Goal: Navigation & Orientation: Find specific page/section

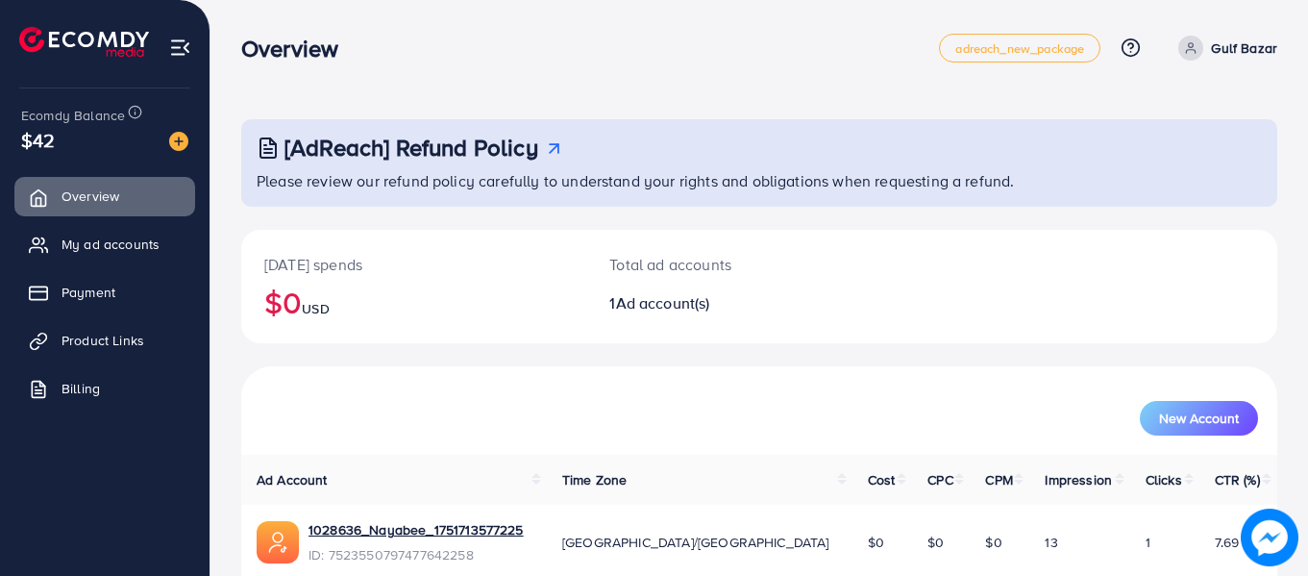
scroll to position [86, 0]
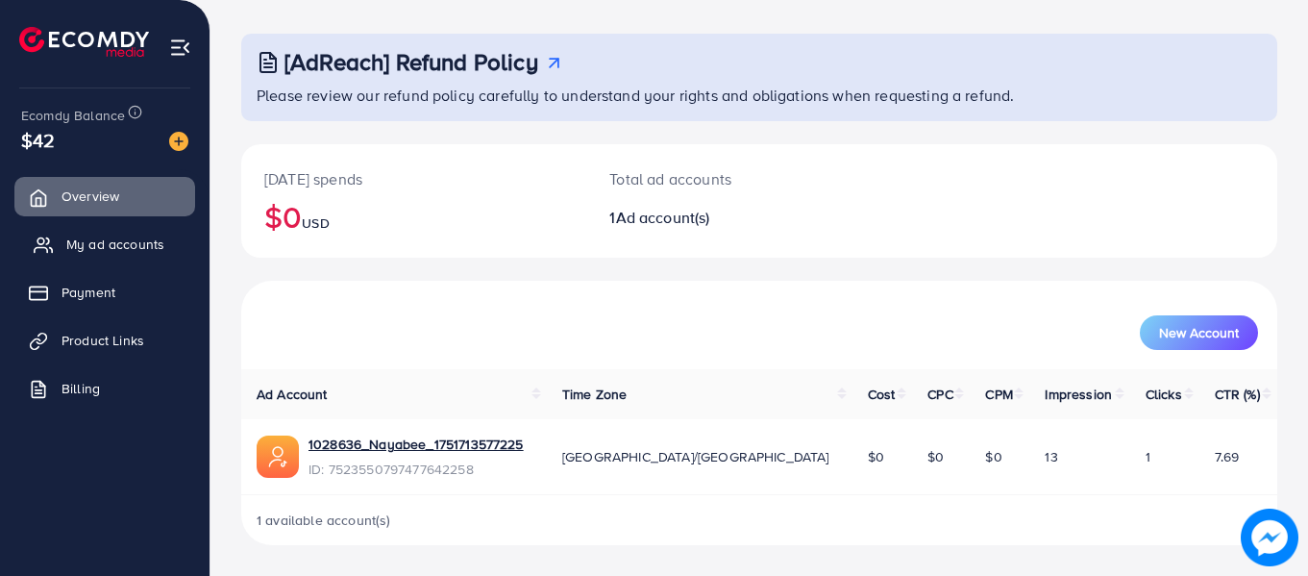
click at [96, 253] on span "My ad accounts" at bounding box center [115, 243] width 98 height 19
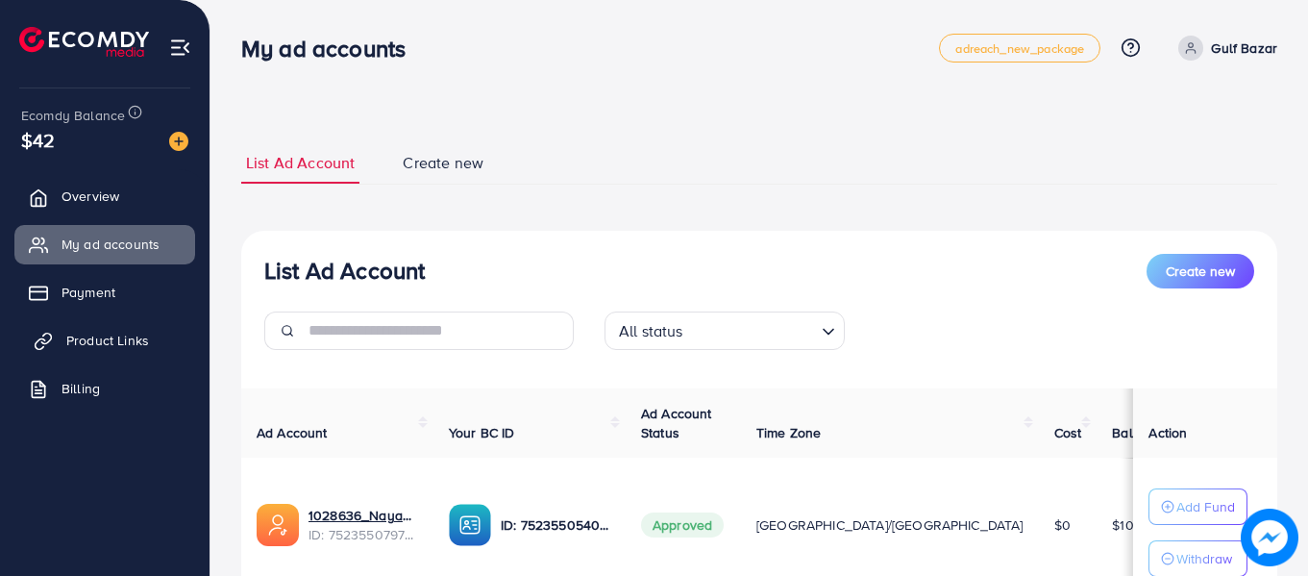
click at [124, 343] on span "Product Links" at bounding box center [107, 340] width 83 height 19
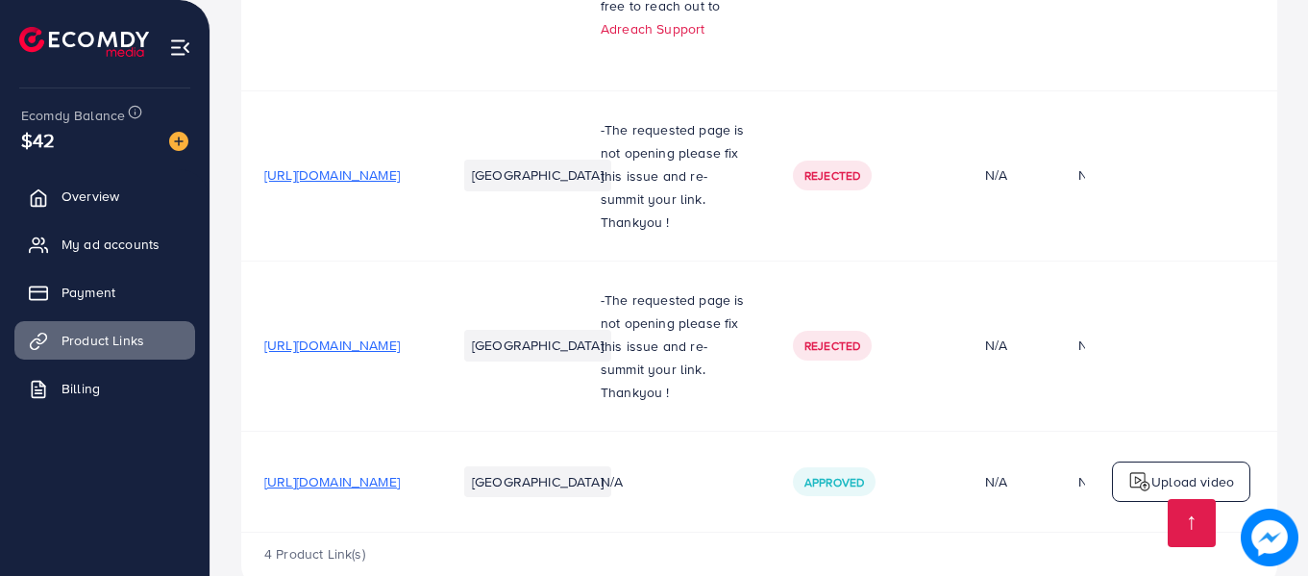
scroll to position [576, 0]
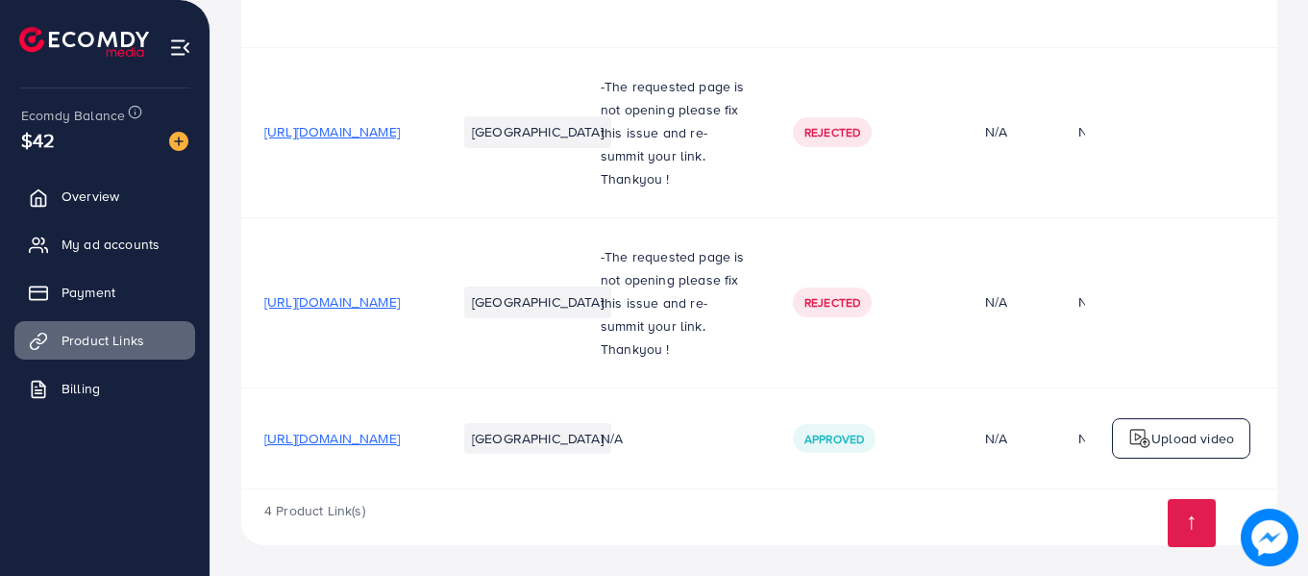
click at [400, 438] on span "[URL][DOMAIN_NAME]" at bounding box center [331, 438] width 135 height 19
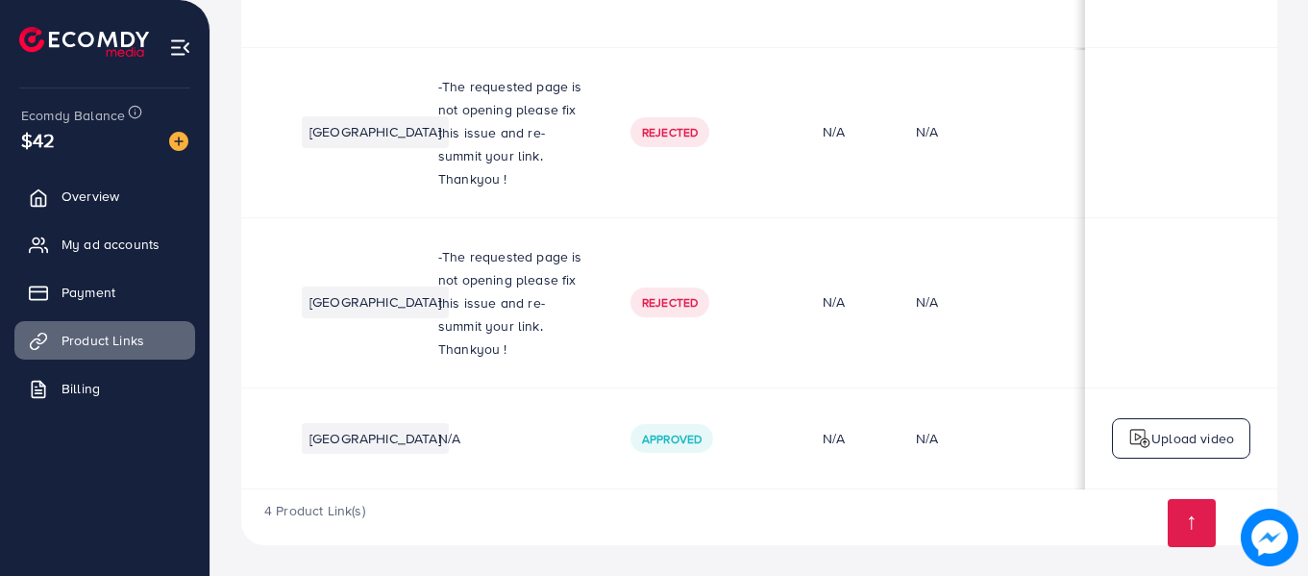
scroll to position [0, 0]
